Goal: Task Accomplishment & Management: Manage account settings

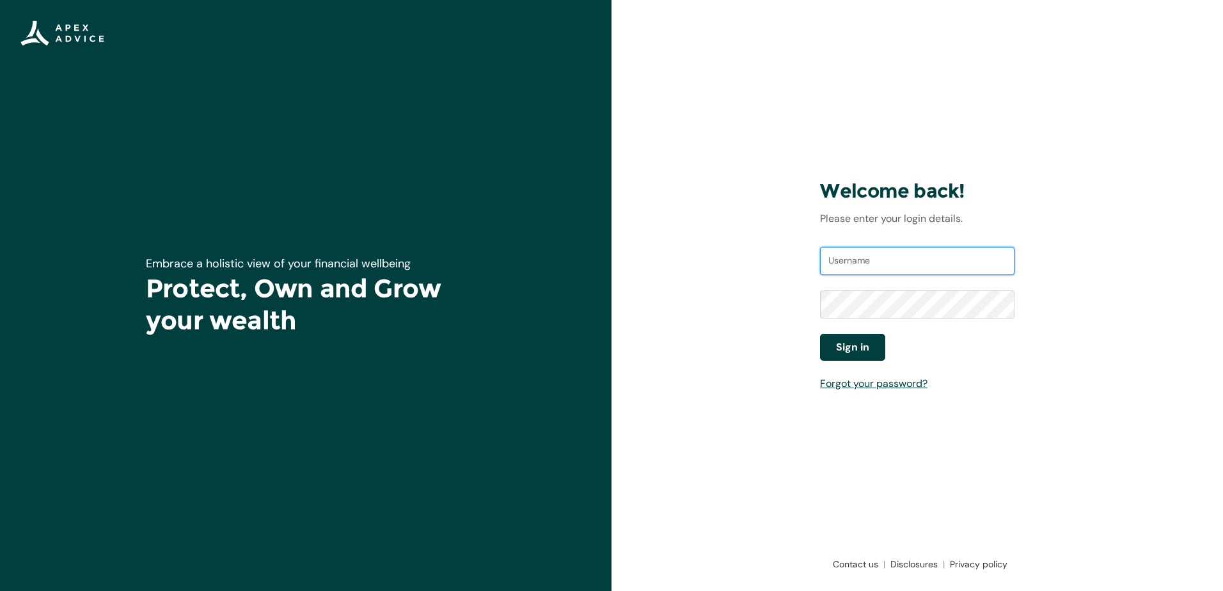
type input "[EMAIL_ADDRESS][DOMAIN_NAME]"
click at [842, 347] on span "Sign in" at bounding box center [852, 347] width 33 height 15
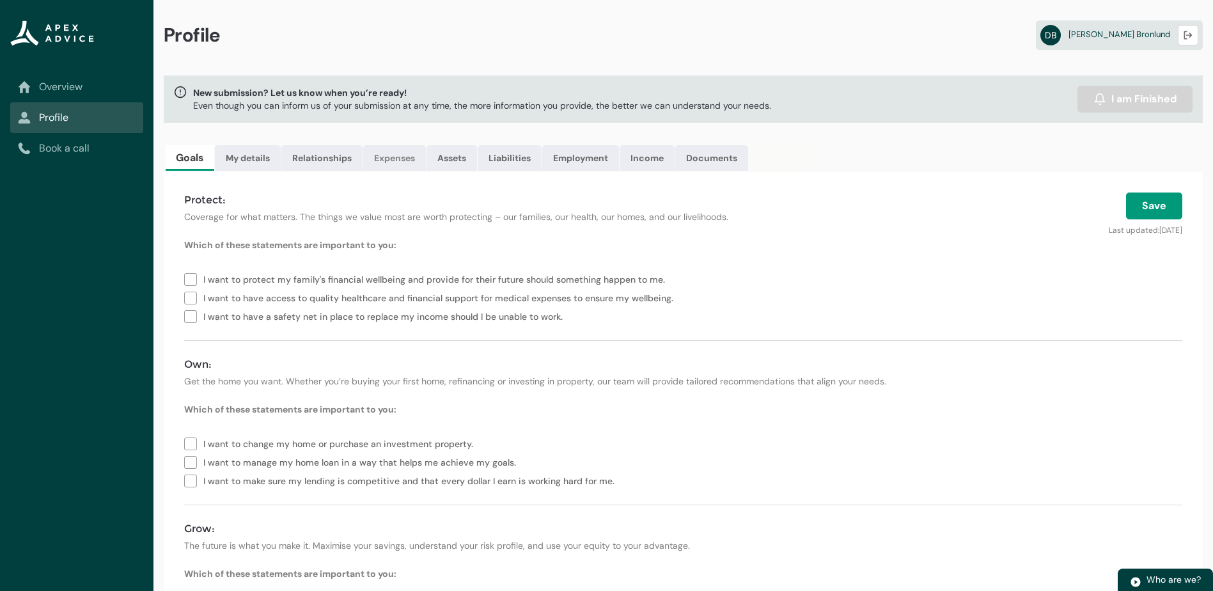
click at [390, 169] on link "Expenses" at bounding box center [394, 158] width 63 height 26
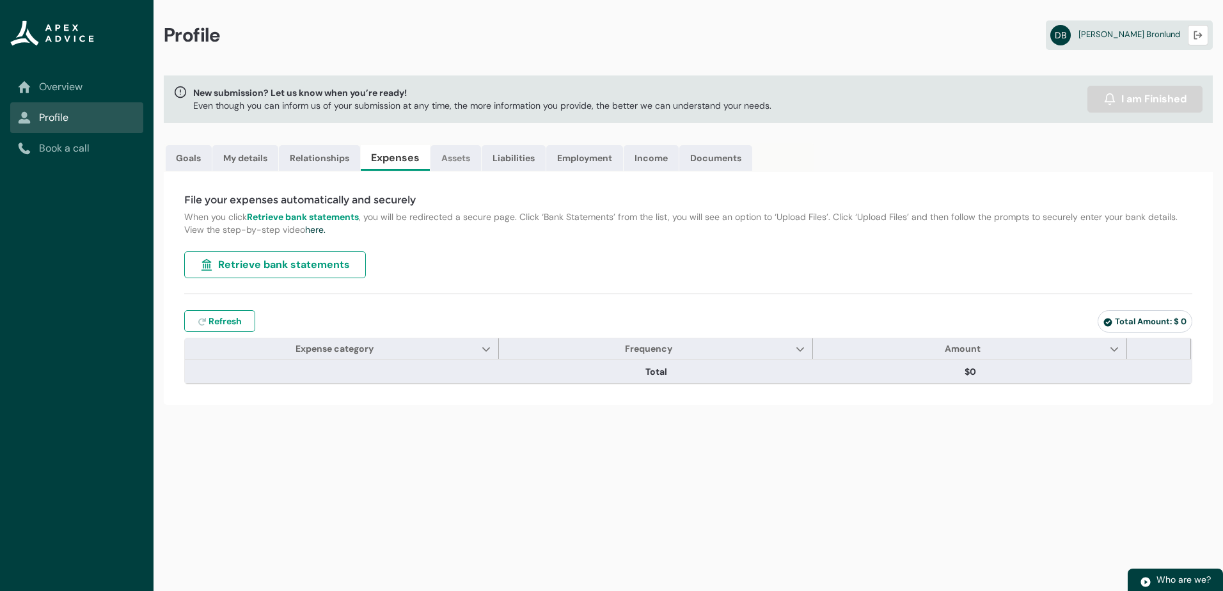
click at [466, 160] on link "Assets" at bounding box center [455, 158] width 51 height 26
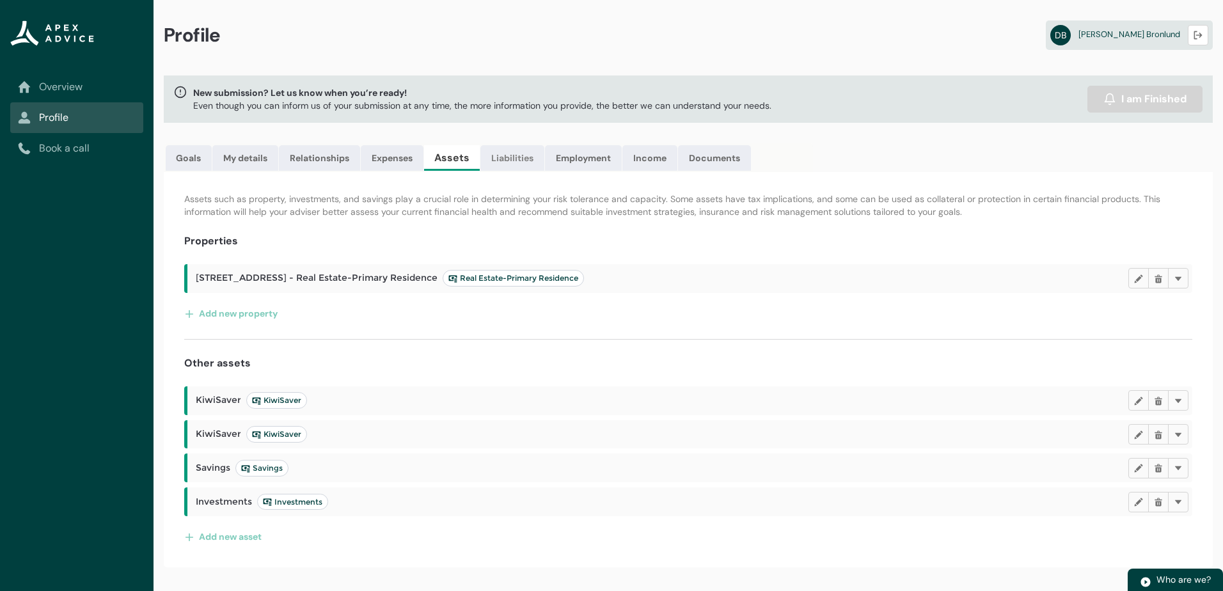
click at [509, 162] on link "Liabilities" at bounding box center [512, 158] width 64 height 26
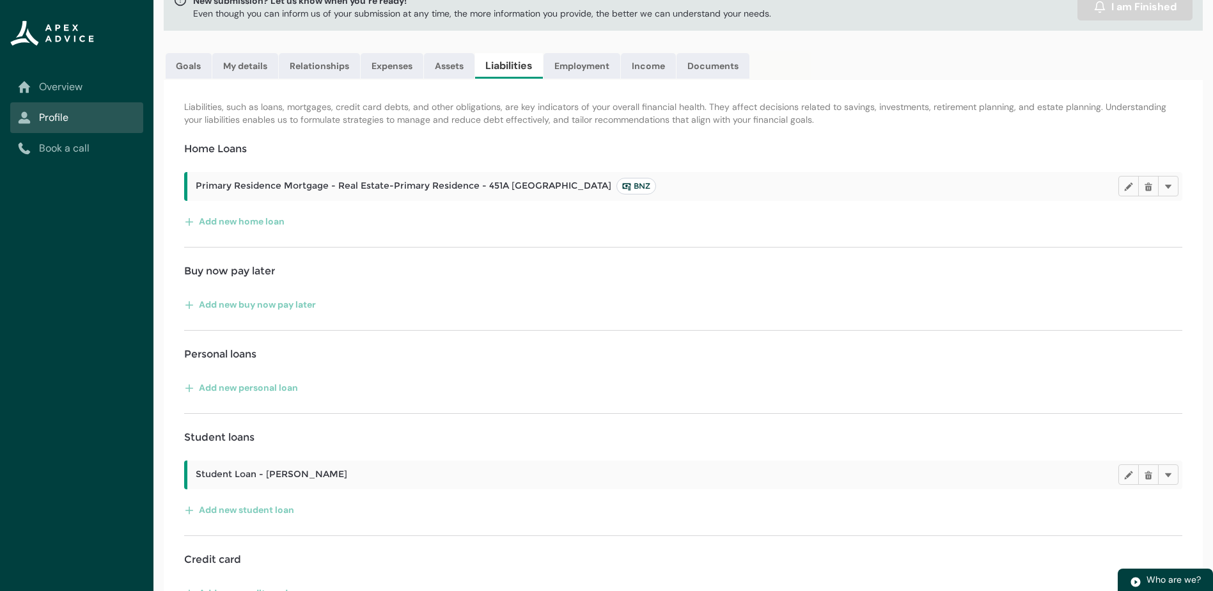
scroll to position [93, 0]
click at [299, 302] on button "Add new buy now pay later" at bounding box center [250, 304] width 132 height 20
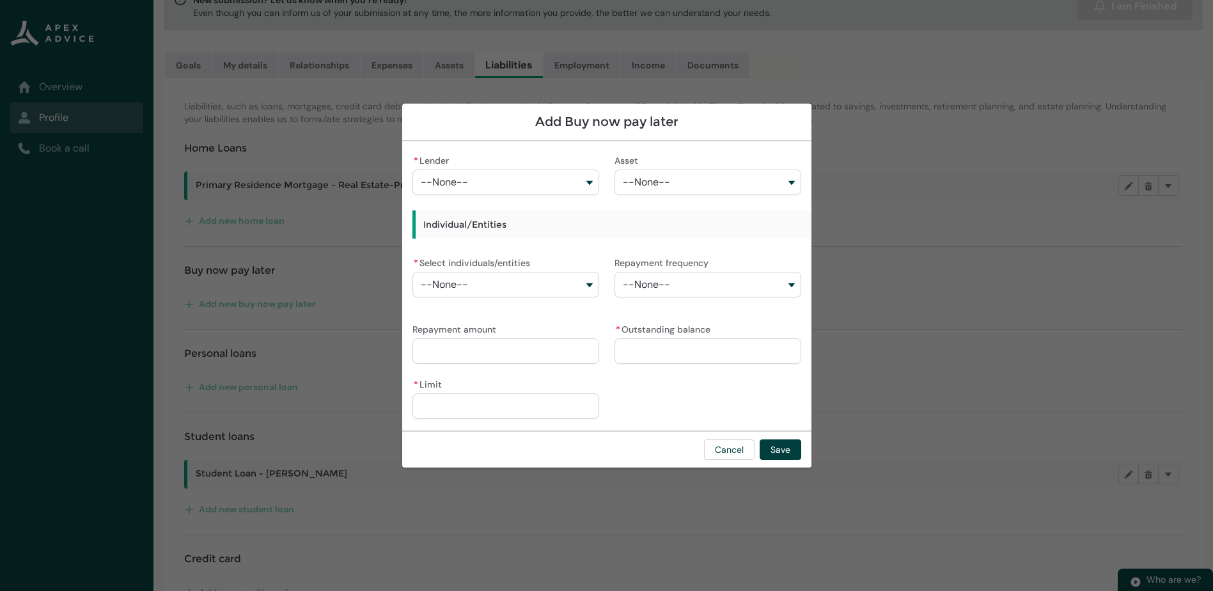
click at [506, 179] on button "--None--" at bounding box center [505, 182] width 187 height 26
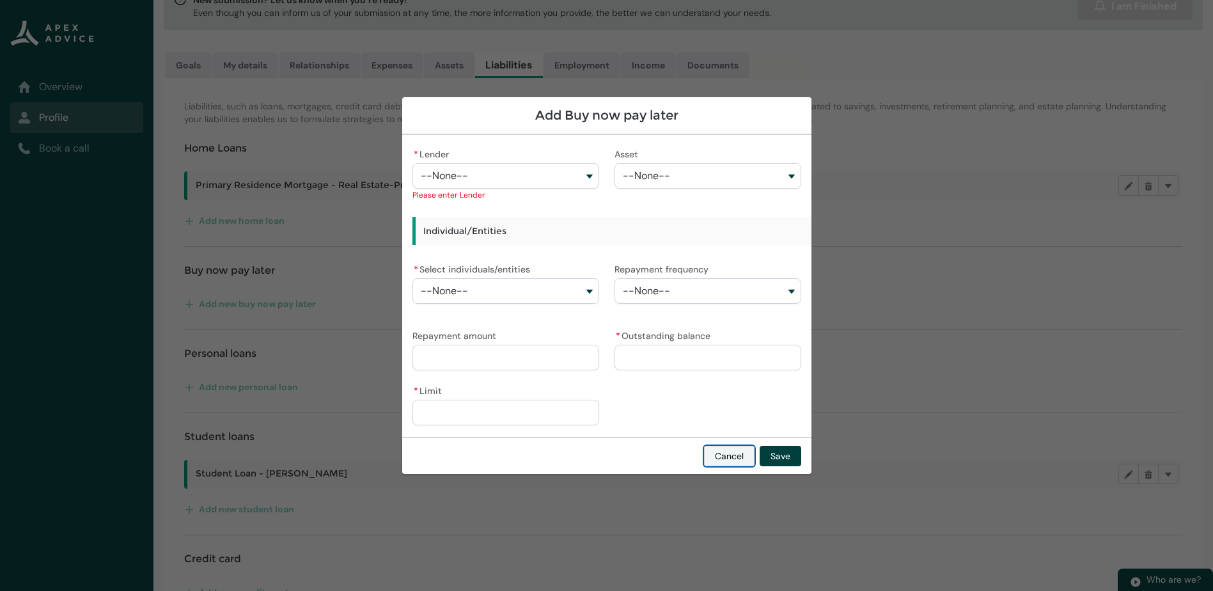
click at [714, 444] on div "Cancel Save" at bounding box center [606, 455] width 409 height 37
click at [730, 451] on button "Cancel" at bounding box center [729, 456] width 51 height 20
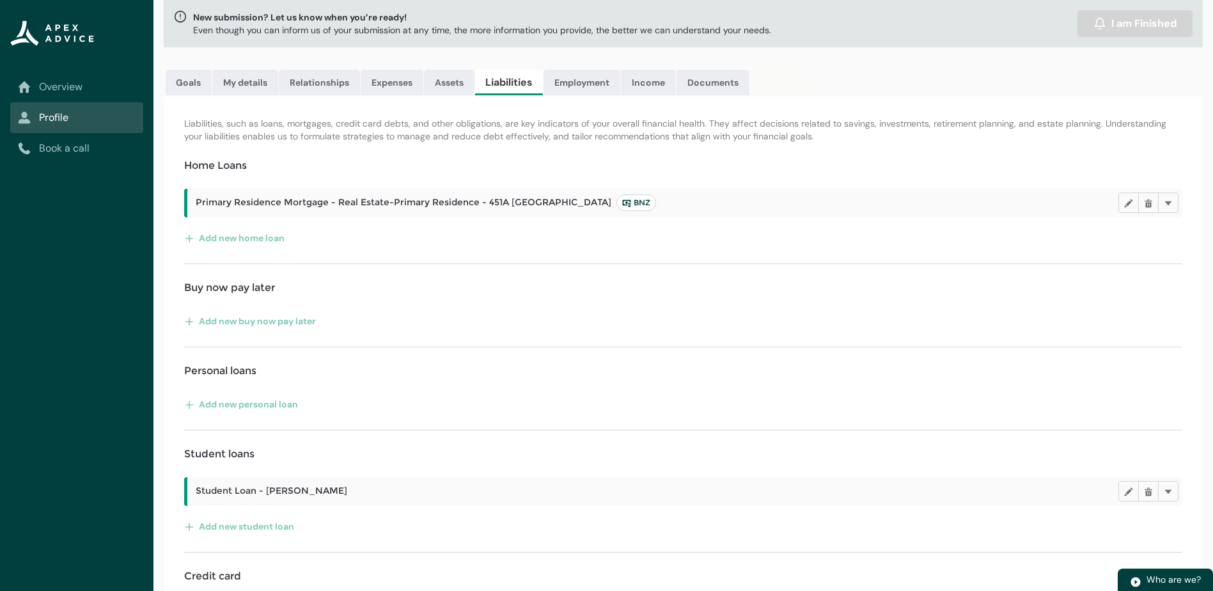
scroll to position [76, 0]
click at [239, 240] on button "Add new home loan" at bounding box center [234, 237] width 101 height 20
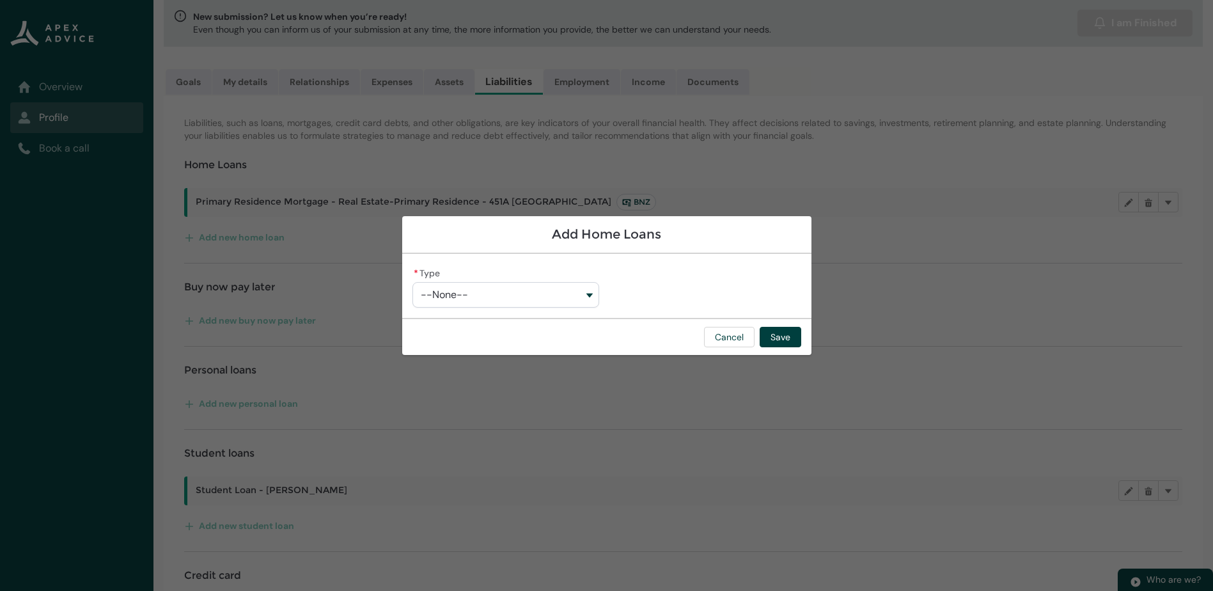
click at [457, 295] on span "--None--" at bounding box center [444, 295] width 47 height 12
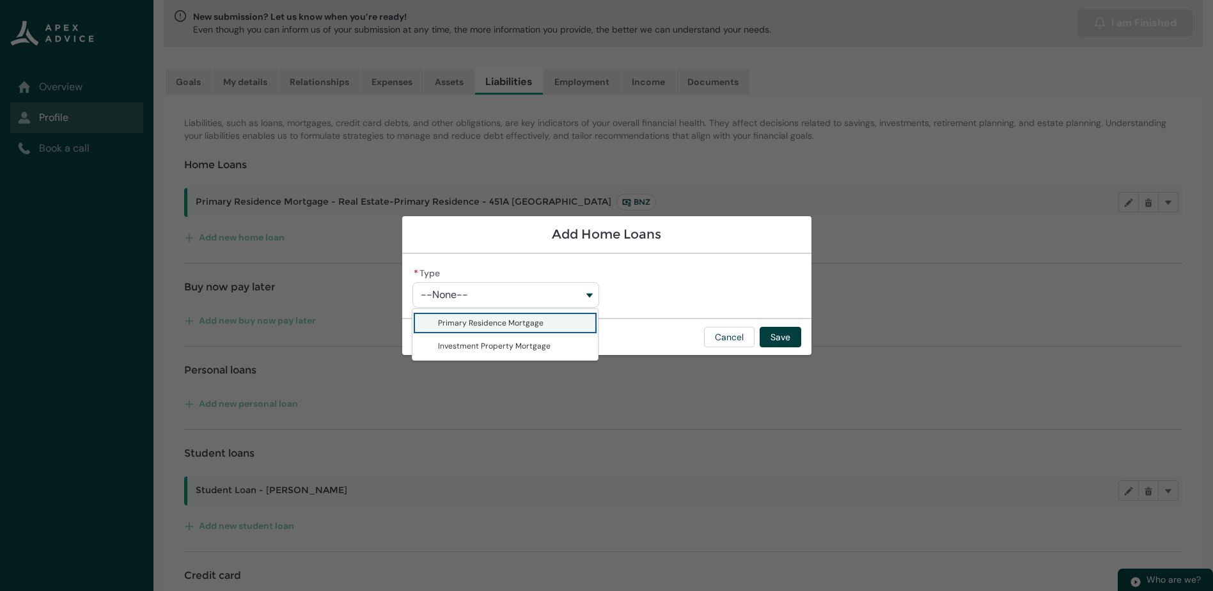
click at [444, 324] on span "Primary Residence Mortgage" at bounding box center [491, 323] width 106 height 10
type lightning-combobox "Primary Residence Mortgage"
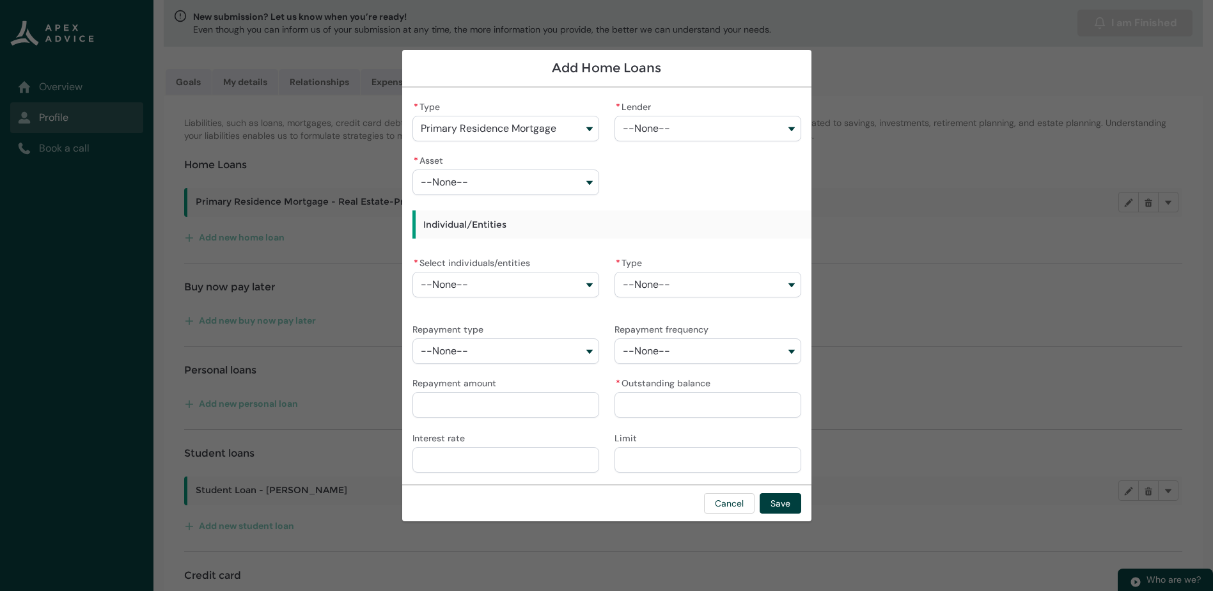
click at [641, 136] on button "--None--" at bounding box center [708, 129] width 187 height 26
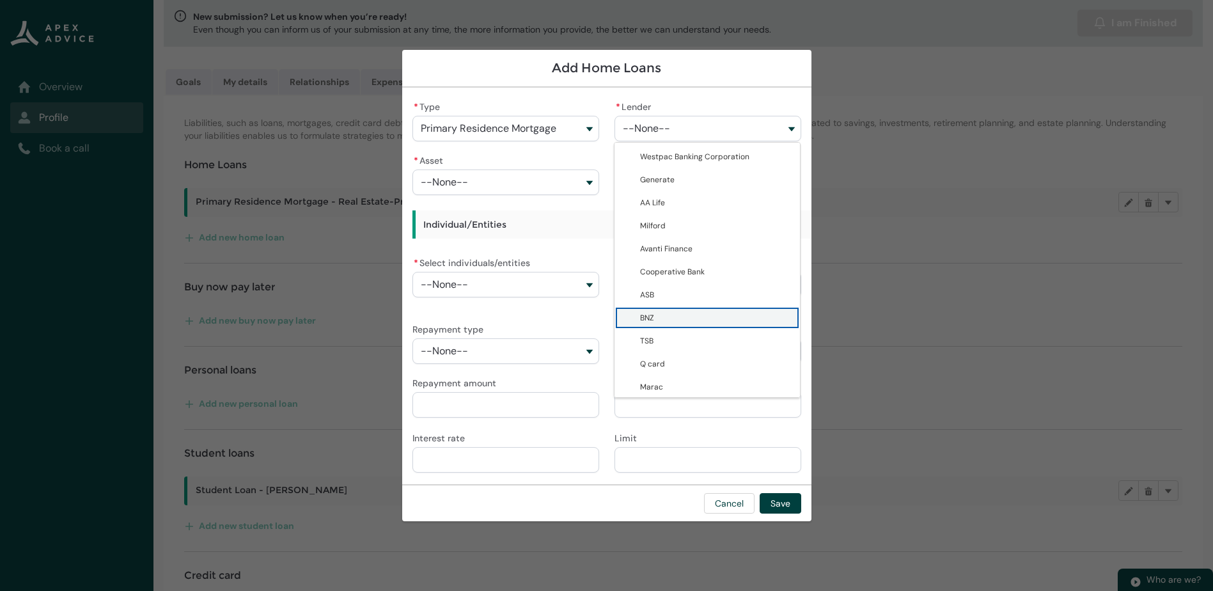
click at [646, 318] on span "BNZ" at bounding box center [647, 318] width 14 height 10
type lightning-combobox "0017F00001JYJVSQA5"
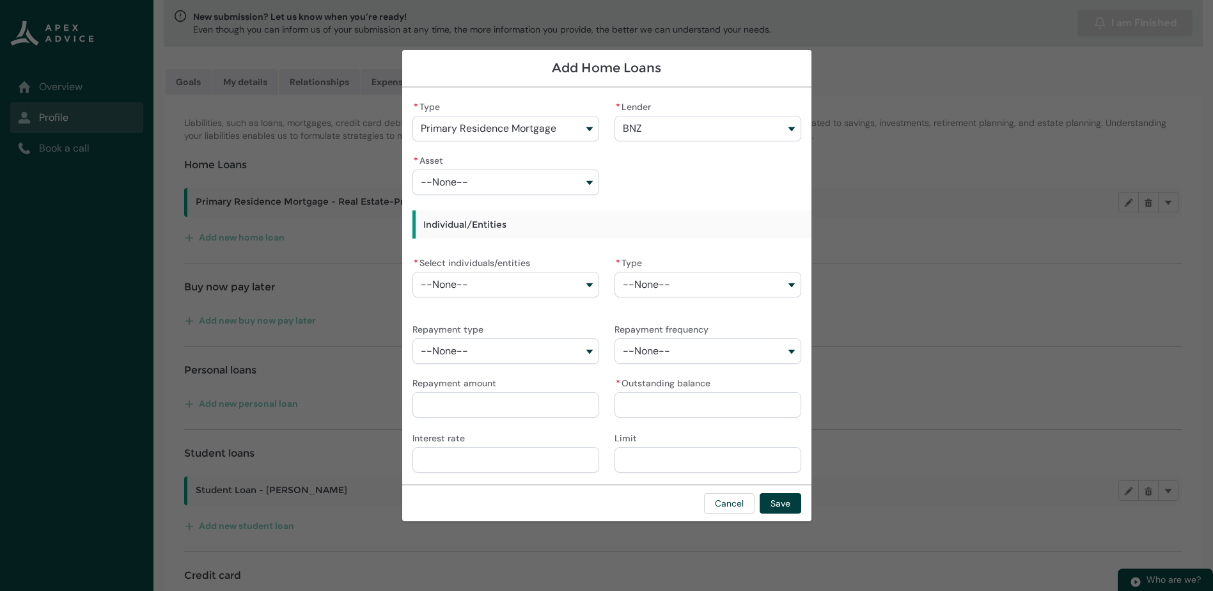
click at [431, 176] on span "--None--" at bounding box center [444, 182] width 47 height 12
click at [449, 219] on span "451A Maunganui Road - Real Estate-Primary Residence" at bounding box center [513, 216] width 151 height 23
type lightning-combobox "a08Q900000FqiXPIAZ"
click at [449, 281] on span "--None--" at bounding box center [444, 285] width 47 height 12
click at [448, 304] on lightning-base-combobox-item "Deanne Bronlund" at bounding box center [504, 312] width 185 height 23
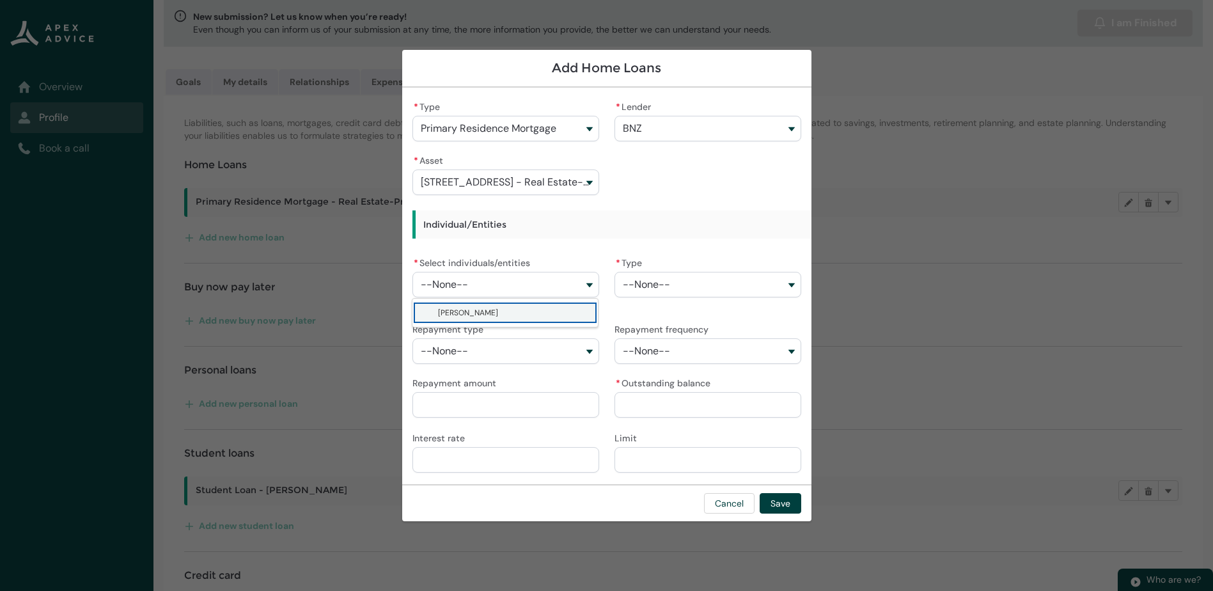
type lightning-combobox "001Q900000C77CMIAZ"
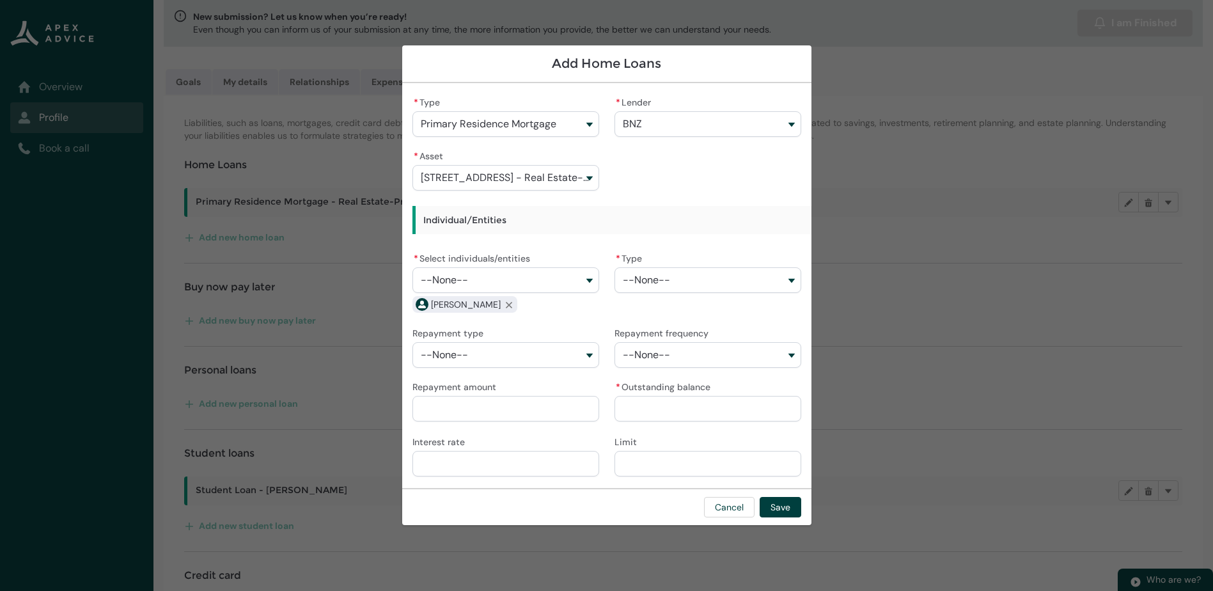
click at [666, 265] on div "* Type --None--" at bounding box center [708, 270] width 187 height 43
click at [645, 278] on span "--None--" at bounding box center [646, 280] width 47 height 12
click at [654, 318] on lightning-base-combobox-item "Fixed" at bounding box center [707, 308] width 185 height 23
type lightning-combobox "Fixed"
click at [452, 352] on span "--None--" at bounding box center [444, 355] width 47 height 12
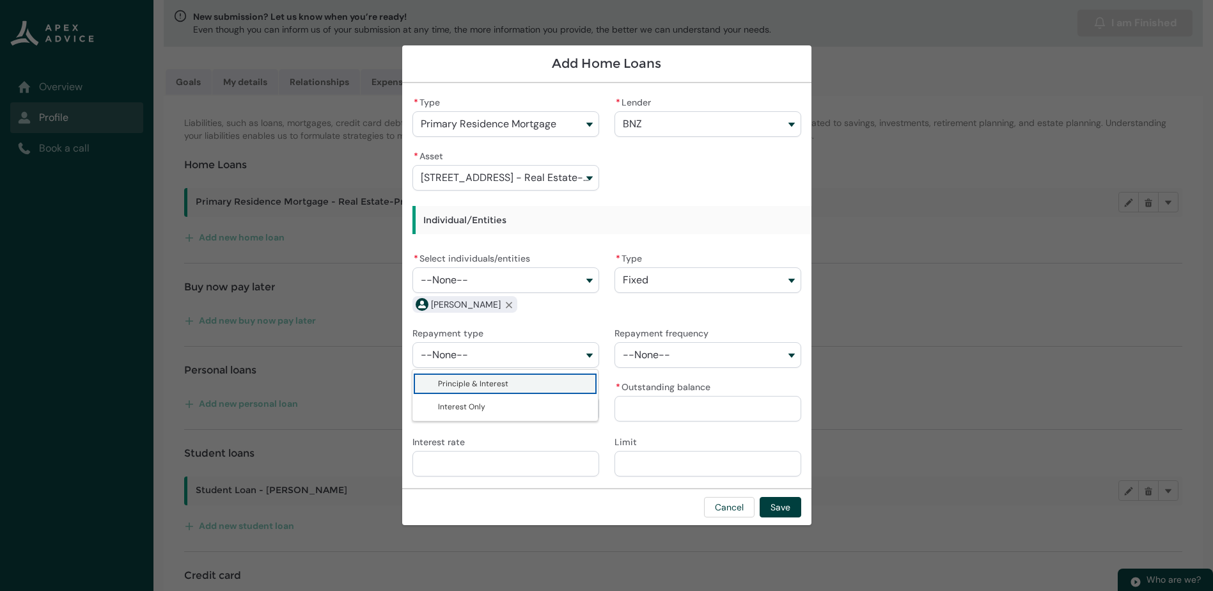
click at [450, 388] on span "Principle & Interest" at bounding box center [473, 384] width 70 height 10
type lightning-combobox "Principle & Interest"
click at [653, 358] on span "--None--" at bounding box center [646, 355] width 47 height 12
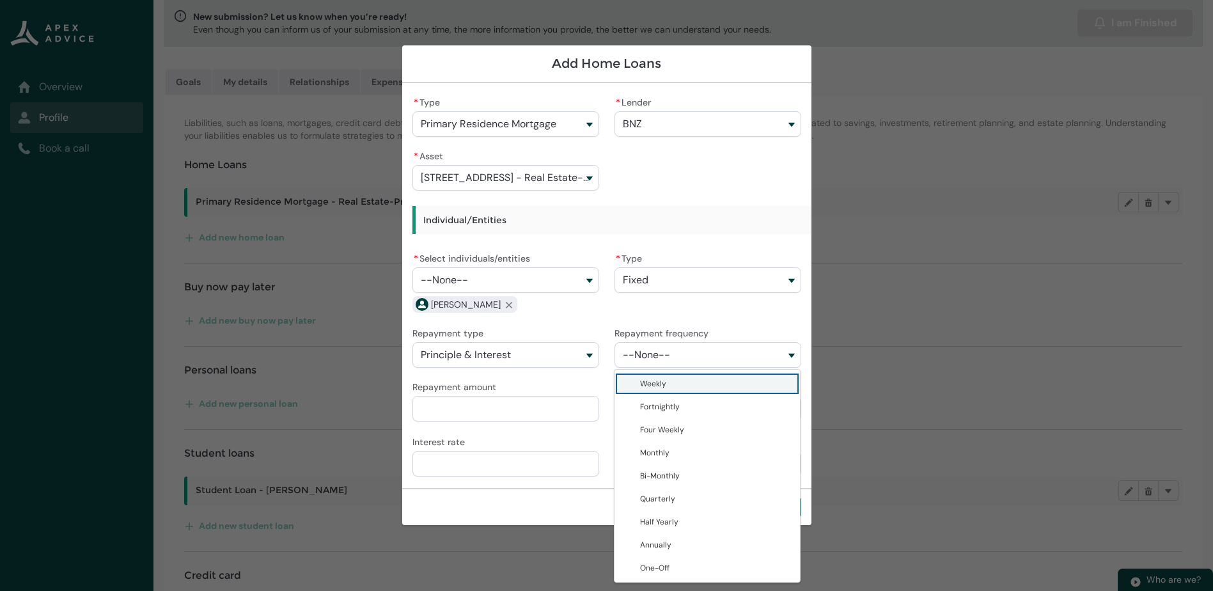
click at [654, 381] on span "Weekly" at bounding box center [653, 384] width 26 height 10
type lightning-combobox "Weekly"
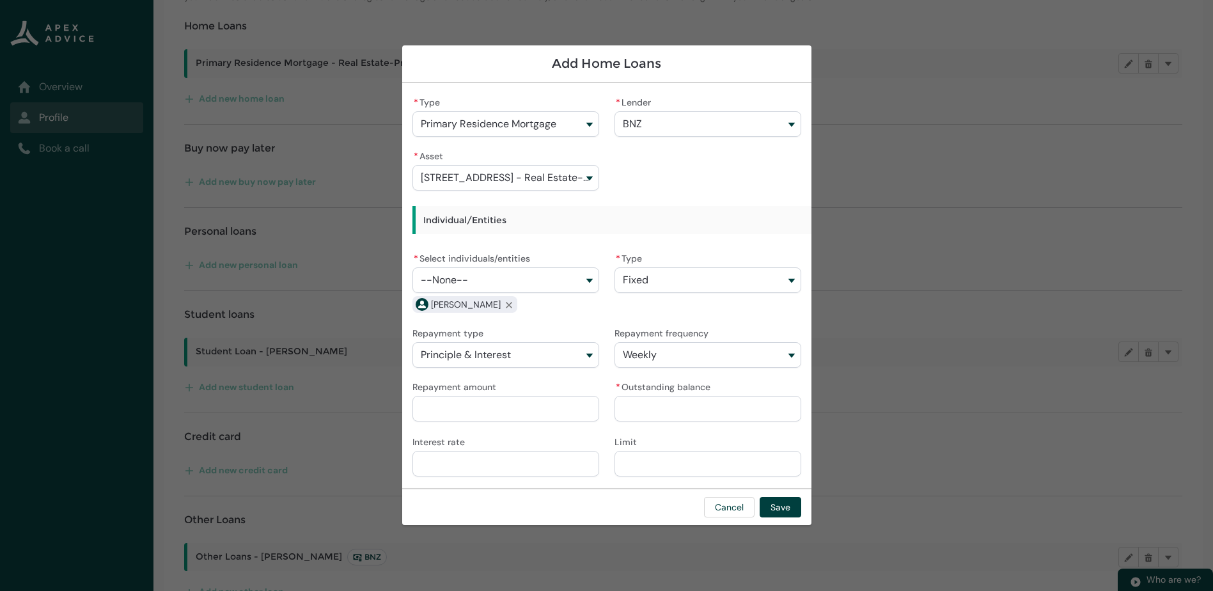
scroll to position [246, 0]
